Goal: Find specific page/section: Find specific page/section

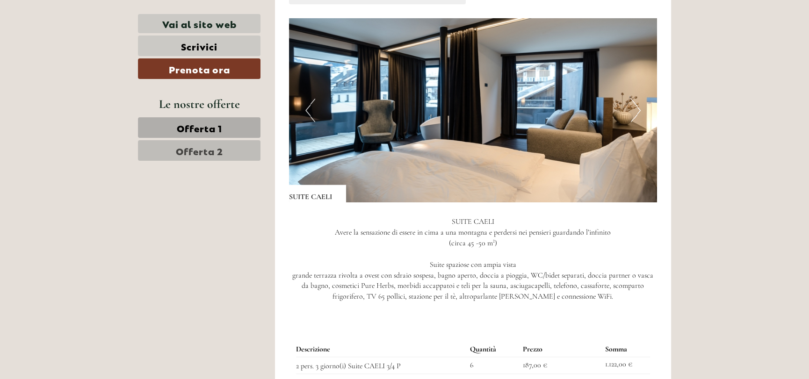
scroll to position [1356, 0]
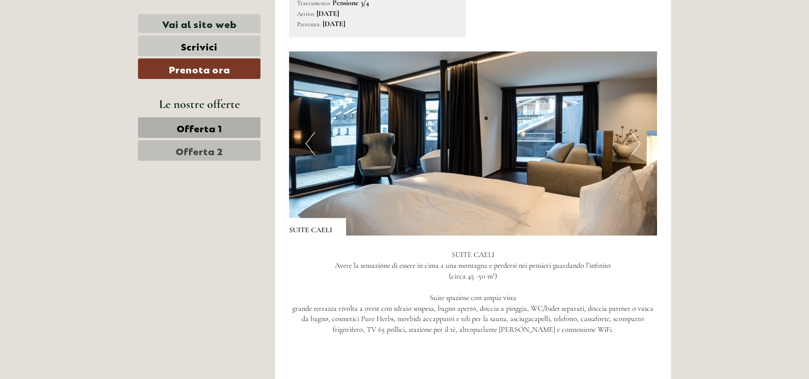
click at [629, 144] on img at bounding box center [473, 143] width 369 height 184
click at [639, 141] on button "Next" at bounding box center [636, 143] width 10 height 23
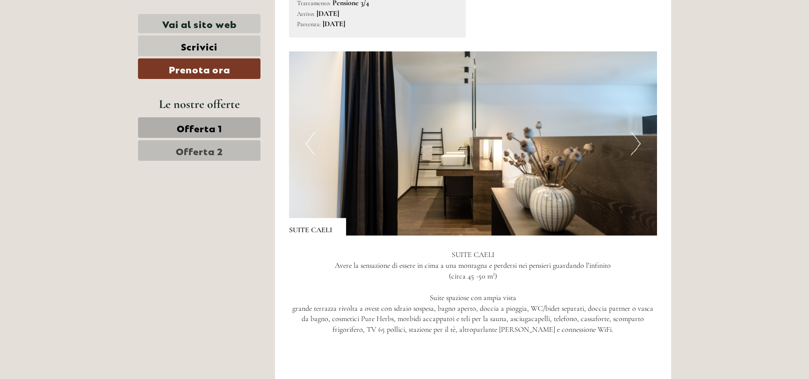
click at [639, 141] on button "Next" at bounding box center [636, 143] width 10 height 23
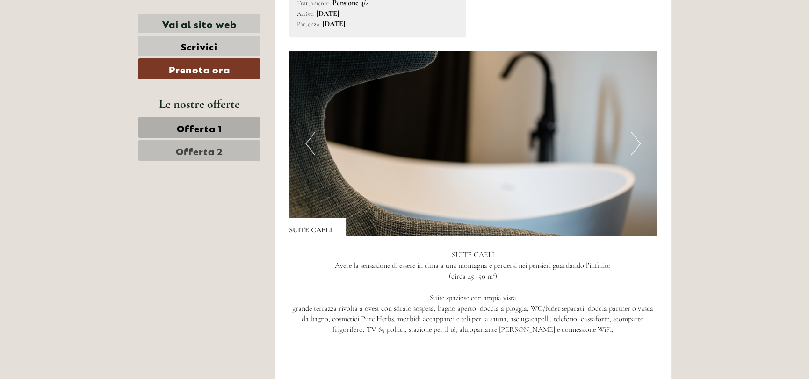
click at [639, 141] on button "Next" at bounding box center [636, 143] width 10 height 23
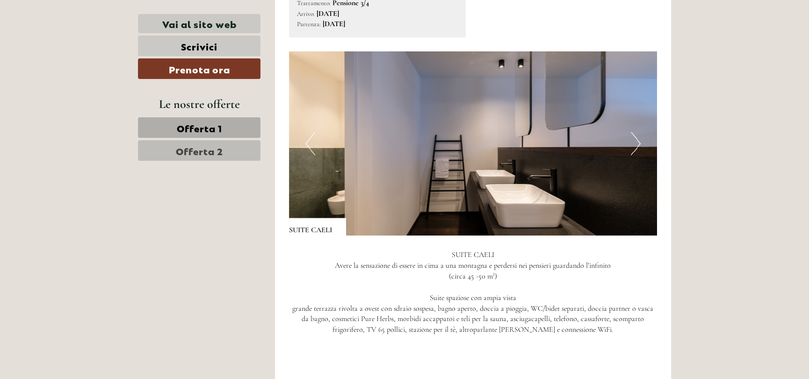
click at [639, 141] on button "Next" at bounding box center [636, 143] width 10 height 23
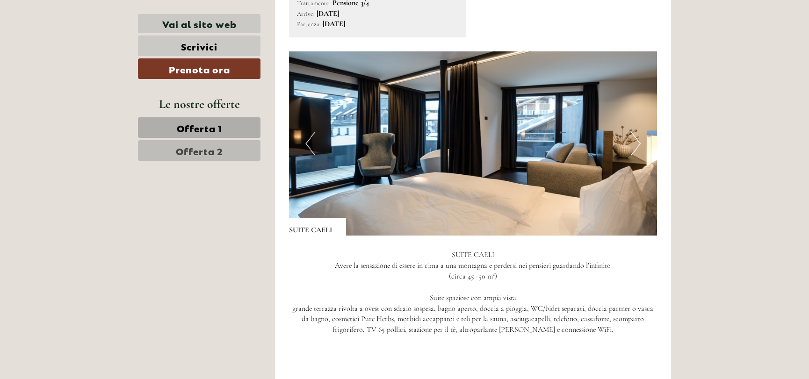
click at [639, 141] on button "Next" at bounding box center [636, 143] width 10 height 23
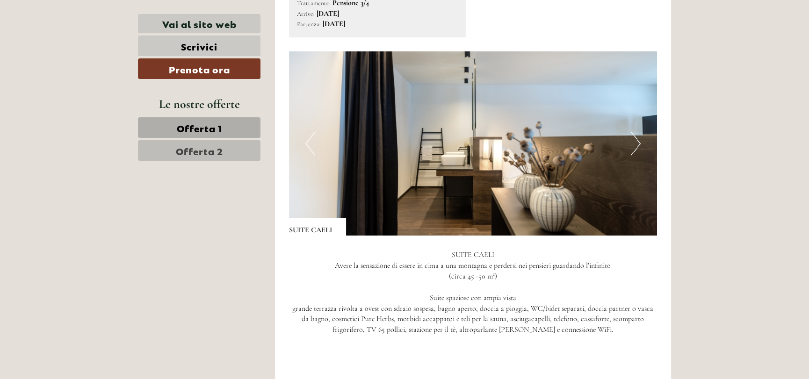
click at [639, 141] on button "Next" at bounding box center [636, 143] width 10 height 23
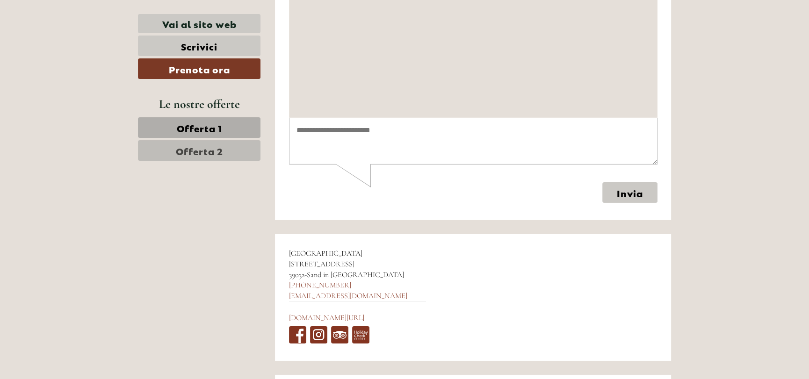
scroll to position [3959, 0]
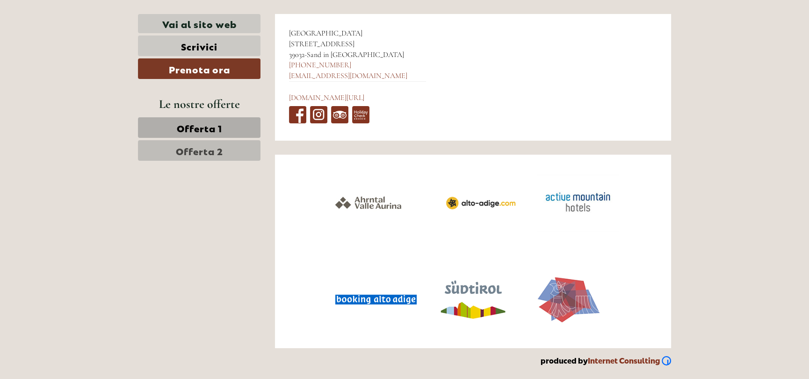
drag, startPoint x: 73, startPoint y: 101, endPoint x: 128, endPoint y: 372, distance: 277.3
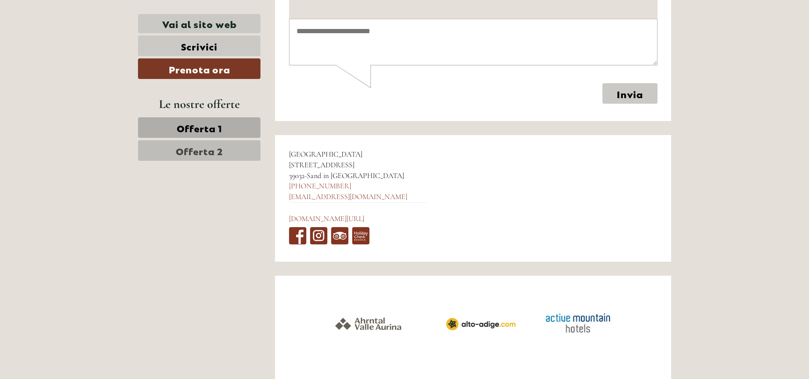
scroll to position [3818, 0]
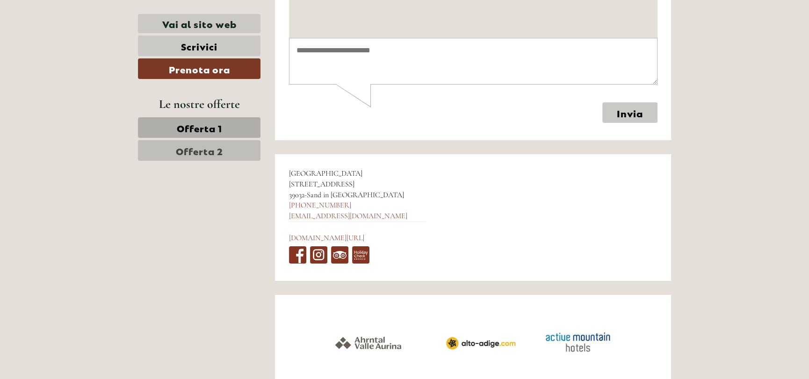
drag, startPoint x: 351, startPoint y: 174, endPoint x: 288, endPoint y: 167, distance: 63.5
click at [288, 167] on div "Hotel Mühlenerhof [STREET_ADDRESS] [PHONE_NUMBER] [EMAIL_ADDRESS][DOMAIN_NAME] …" at bounding box center [357, 217] width 165 height 127
copy span "[GEOGRAPHIC_DATA]"
